Goal: Task Accomplishment & Management: Manage account settings

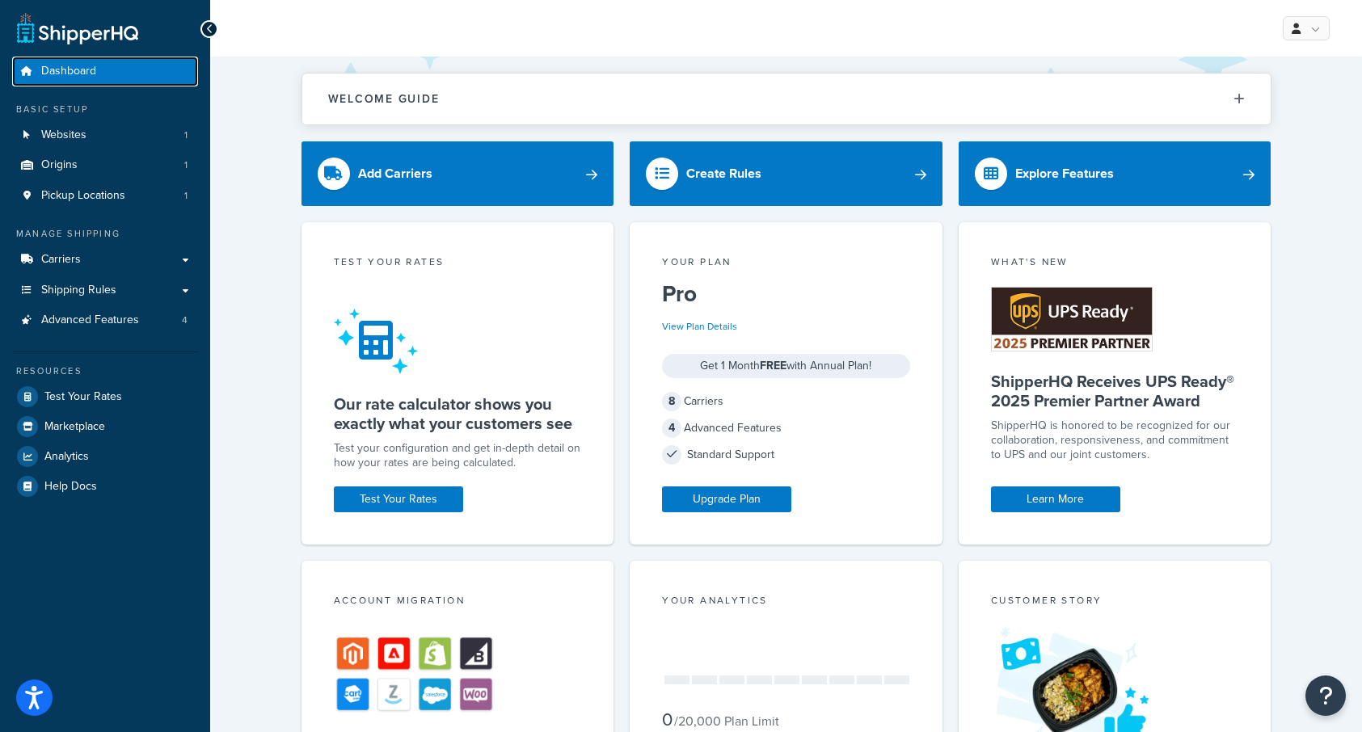
click at [86, 73] on span "Dashboard" at bounding box center [68, 72] width 55 height 14
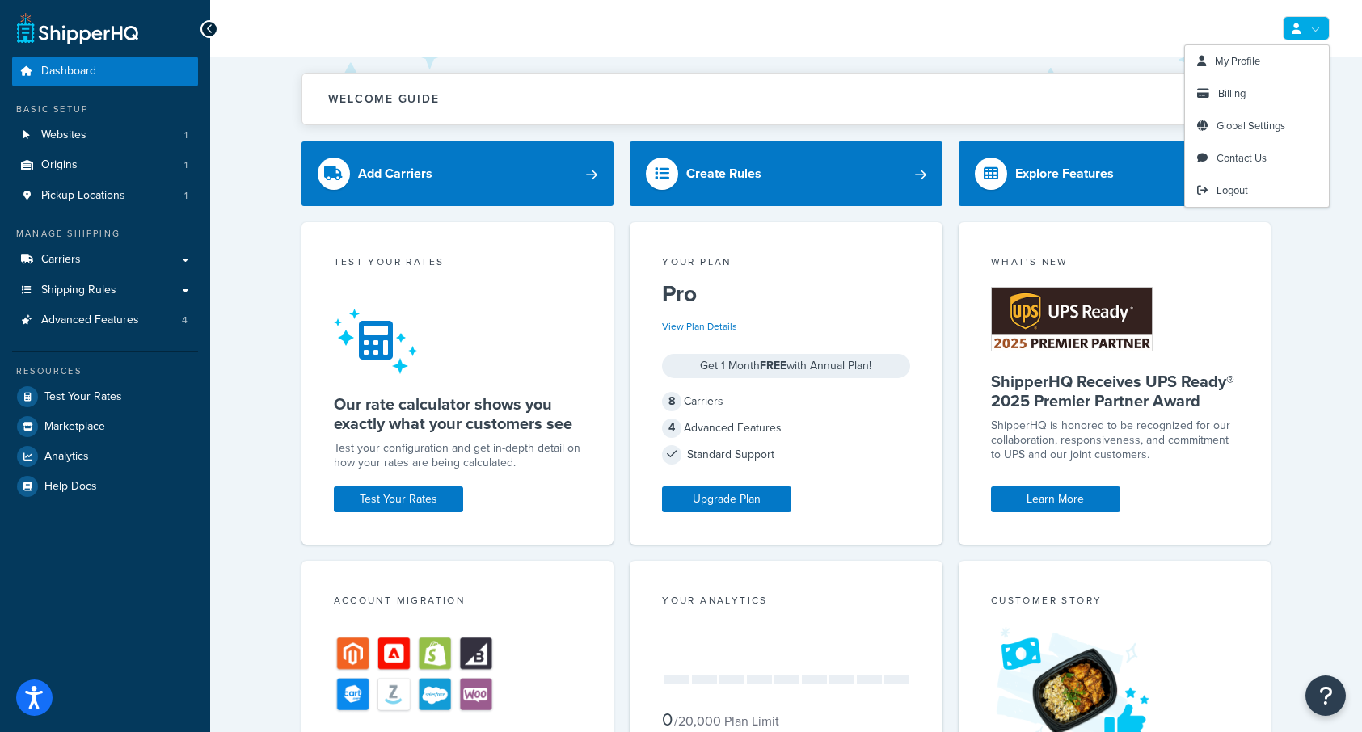
click at [1327, 29] on link at bounding box center [1306, 28] width 47 height 24
click at [1315, 30] on link at bounding box center [1306, 28] width 47 height 24
click at [1268, 125] on span "Global Settings" at bounding box center [1251, 125] width 69 height 15
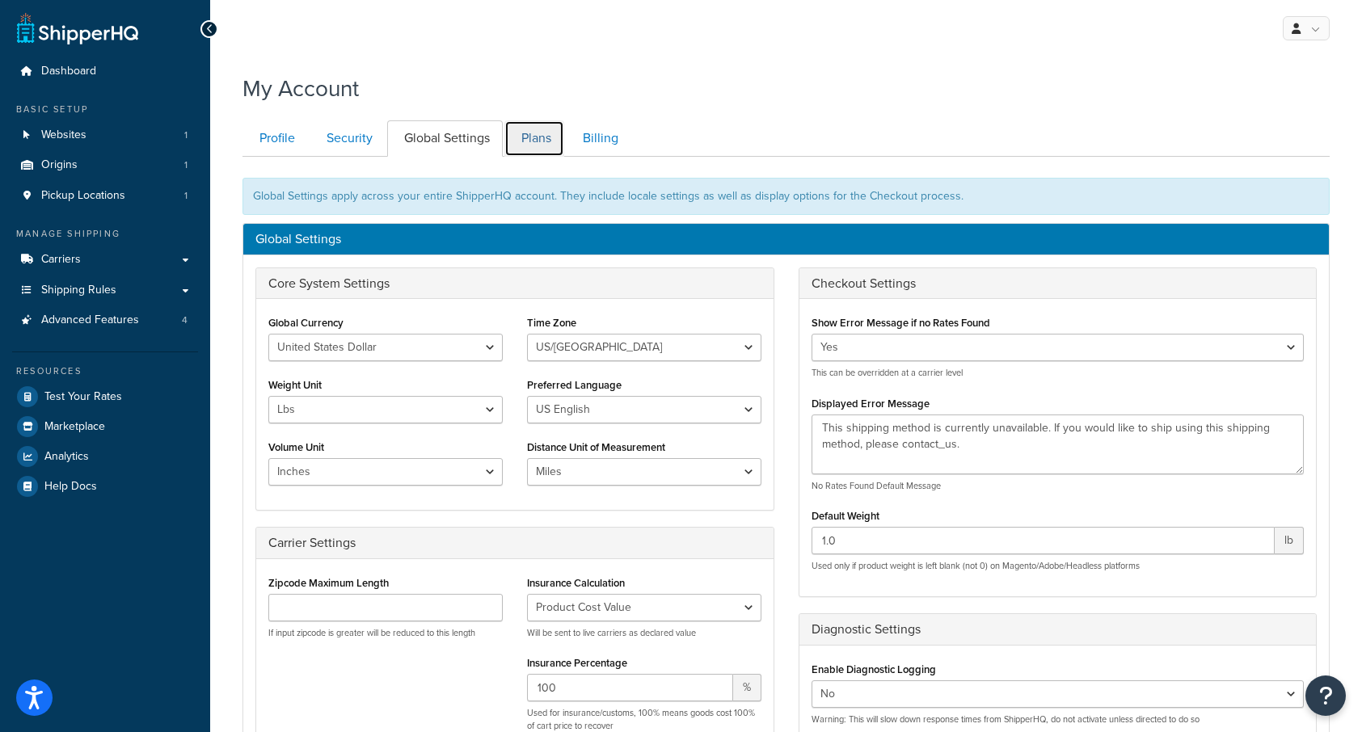
click at [551, 141] on link "Plans" at bounding box center [534, 138] width 60 height 36
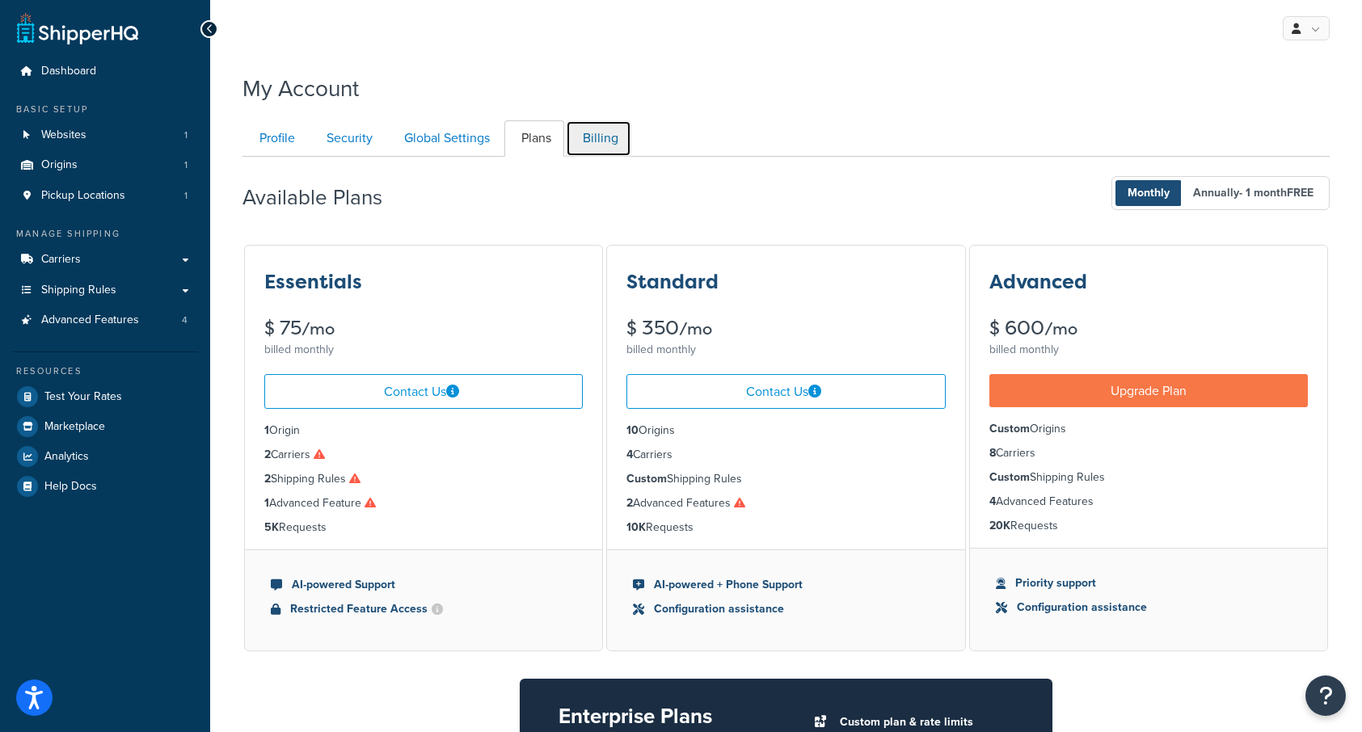
click at [617, 139] on link "Billing" at bounding box center [598, 138] width 65 height 36
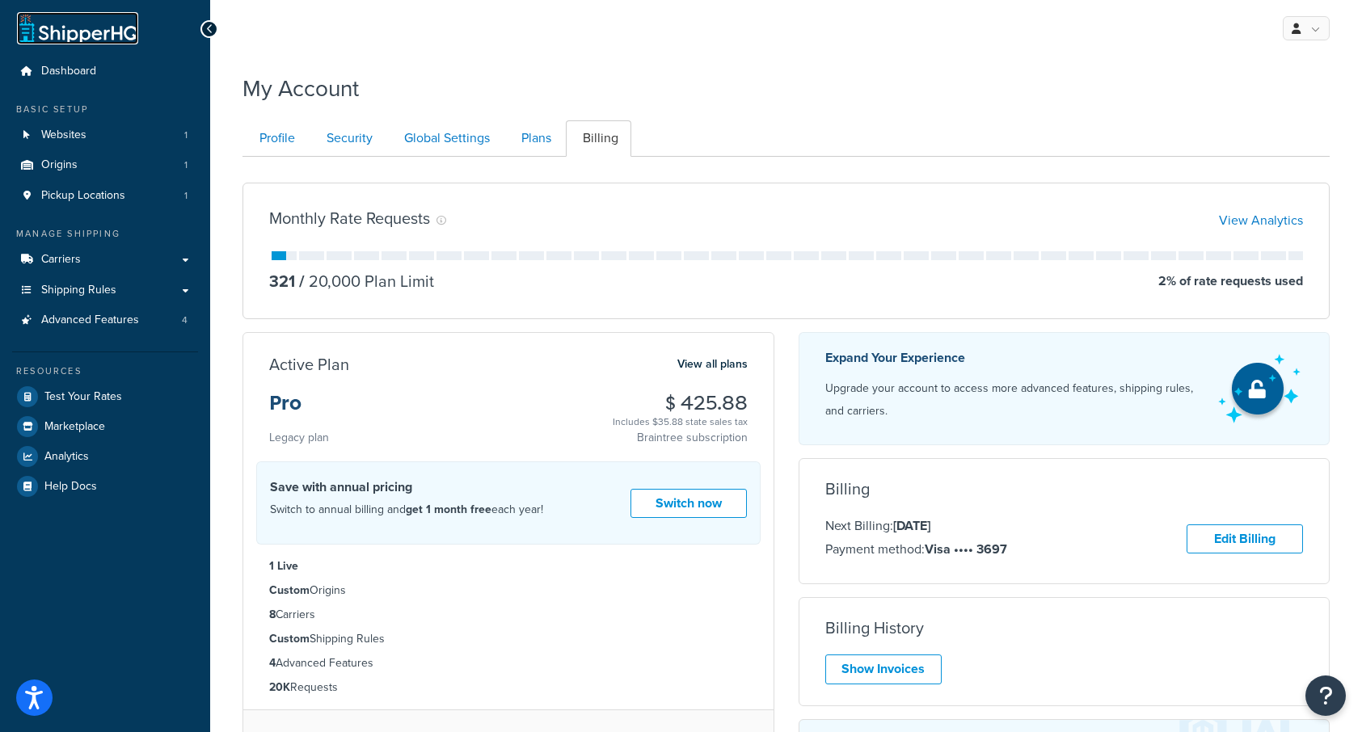
click at [87, 39] on link at bounding box center [77, 28] width 121 height 32
